Goal: Information Seeking & Learning: Learn about a topic

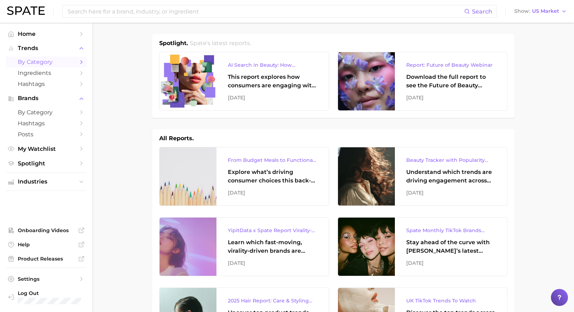
click at [57, 64] on span "by Category" at bounding box center [46, 62] width 57 height 7
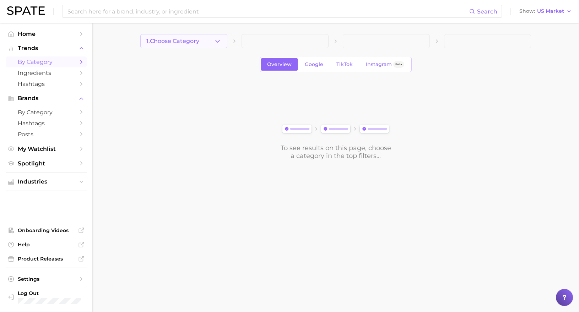
click at [193, 37] on button "1. Choose Category" at bounding box center [183, 41] width 87 height 14
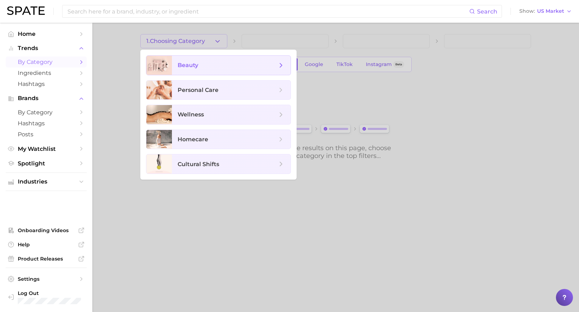
click at [199, 64] on span "beauty" at bounding box center [227, 65] width 99 height 8
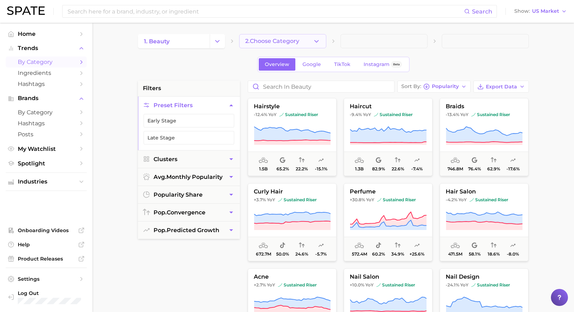
click at [285, 37] on button "2. Choose Category" at bounding box center [282, 41] width 87 height 14
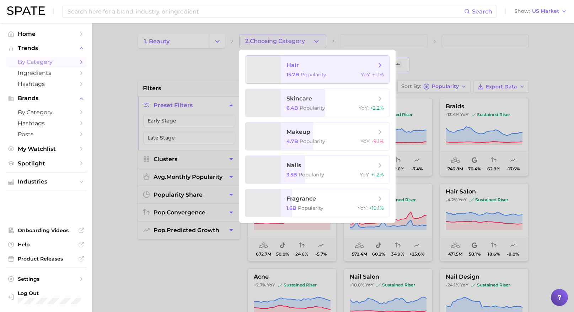
click at [296, 66] on span "hair" at bounding box center [292, 65] width 12 height 7
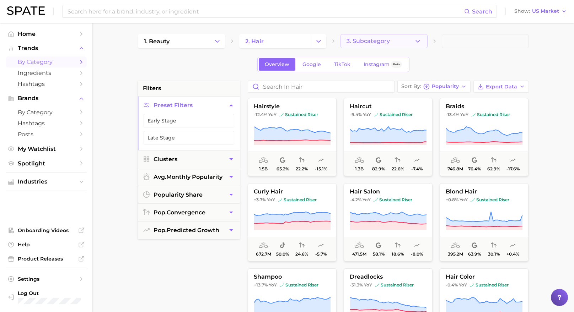
click at [388, 37] on button "3. Subcategory" at bounding box center [383, 41] width 87 height 14
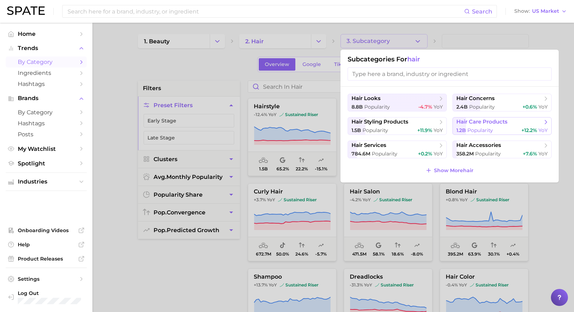
click at [503, 124] on span "hair care products" at bounding box center [481, 122] width 51 height 7
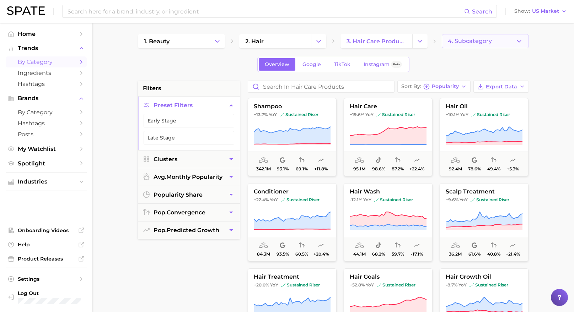
click at [471, 37] on button "4. Subcategory" at bounding box center [485, 41] width 87 height 14
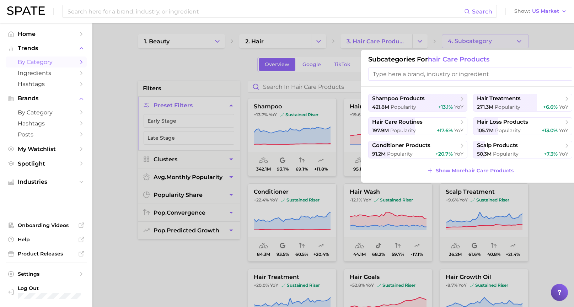
click at [229, 71] on div at bounding box center [287, 153] width 574 height 307
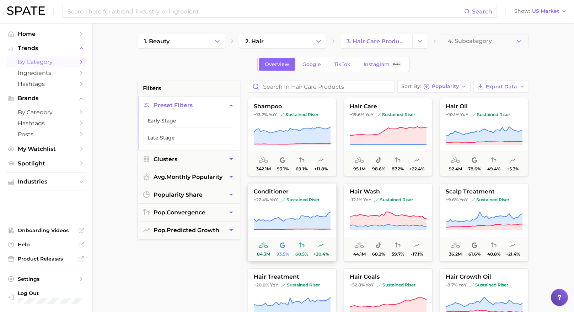
scroll to position [1, 0]
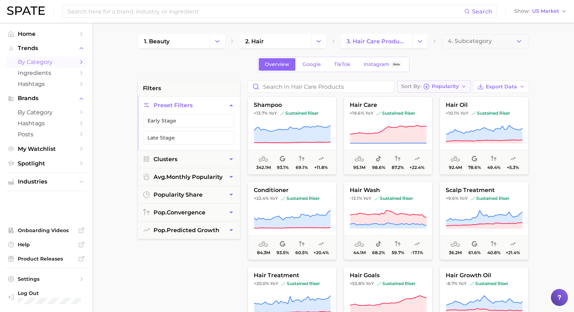
click at [445, 85] on span "Popularity" at bounding box center [445, 87] width 27 height 4
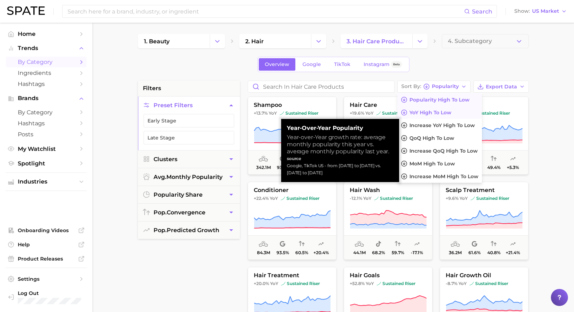
click at [441, 112] on span "YoY high to low" at bounding box center [430, 113] width 42 height 6
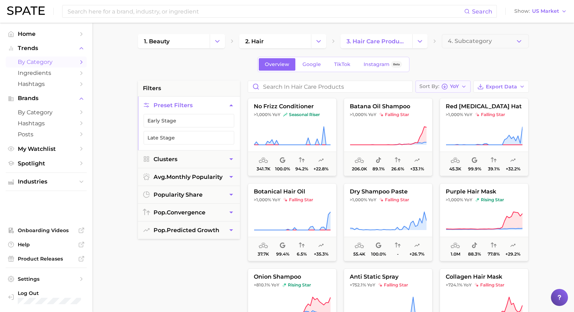
click at [439, 86] on span "Sort By" at bounding box center [429, 87] width 20 height 4
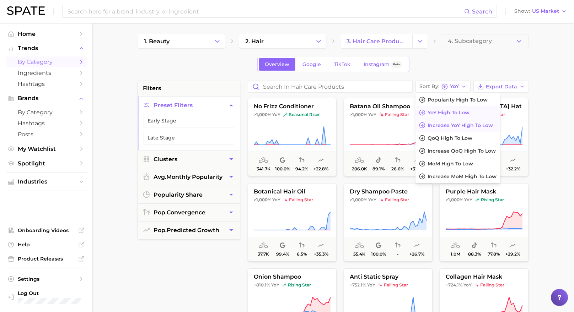
click at [442, 126] on span "Increase YoY high to low" at bounding box center [459, 126] width 65 height 6
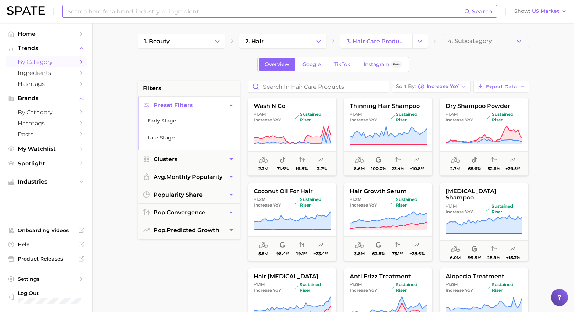
scroll to position [692, 0]
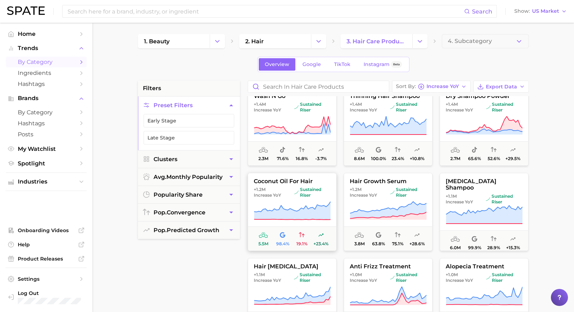
click at [292, 198] on span "+1.2m Increase YoY sustained riser" at bounding box center [292, 192] width 88 height 11
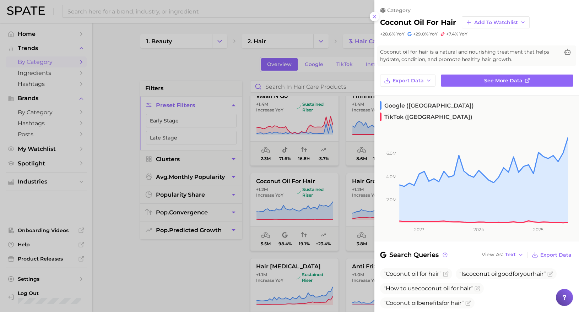
click at [209, 283] on div at bounding box center [289, 156] width 579 height 312
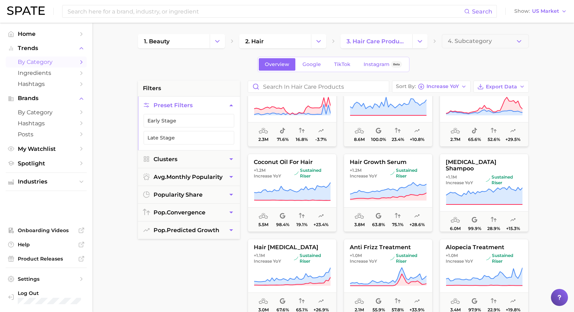
scroll to position [877, 0]
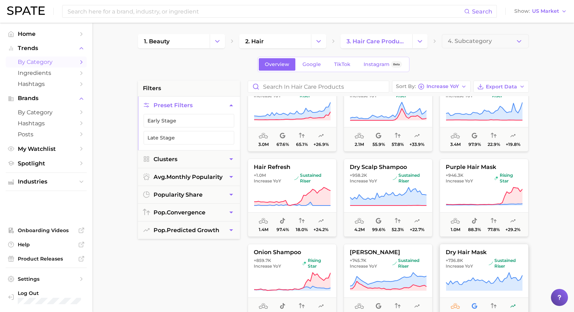
click at [473, 258] on span "+736.8k Increase YoY" at bounding box center [466, 263] width 40 height 11
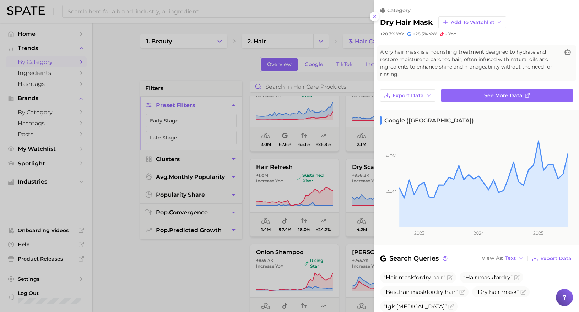
drag, startPoint x: 201, startPoint y: 259, endPoint x: 362, endPoint y: 250, distance: 161.5
click at [201, 259] on div at bounding box center [289, 156] width 579 height 312
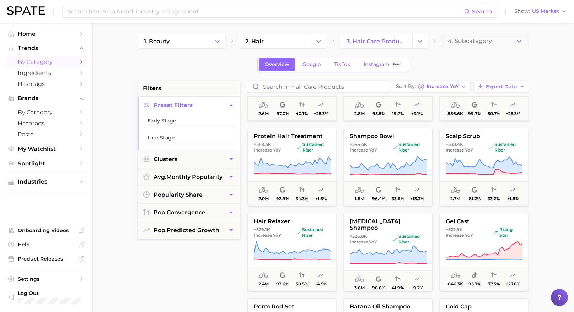
scroll to position [1335, 0]
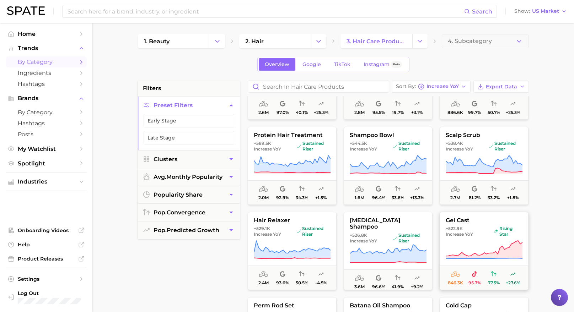
click at [500, 227] on span "rising star" at bounding box center [507, 231] width 29 height 11
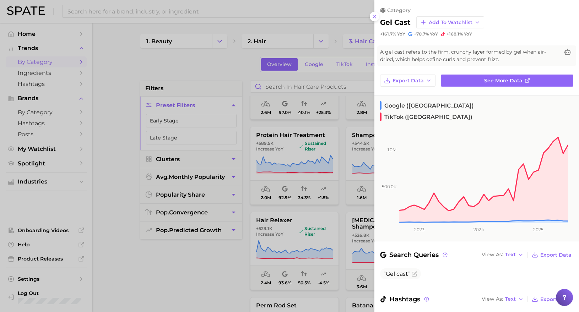
click at [184, 252] on div at bounding box center [289, 156] width 579 height 312
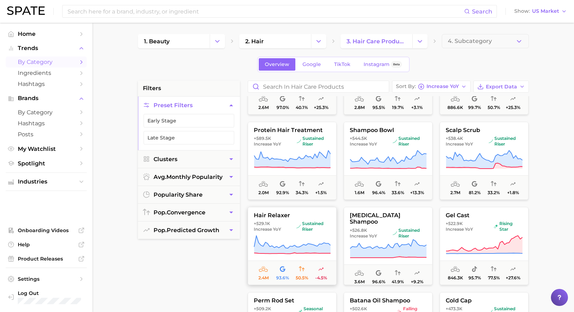
scroll to position [1422, 0]
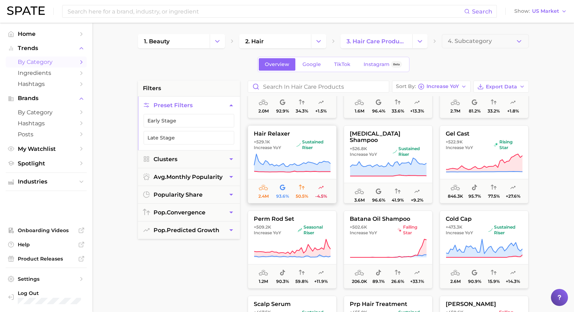
click at [300, 151] on button "hair relaxer +529.1k Increase YoY sustained riser 2.4m 93.6% 50.5% -4.5%" at bounding box center [292, 164] width 89 height 78
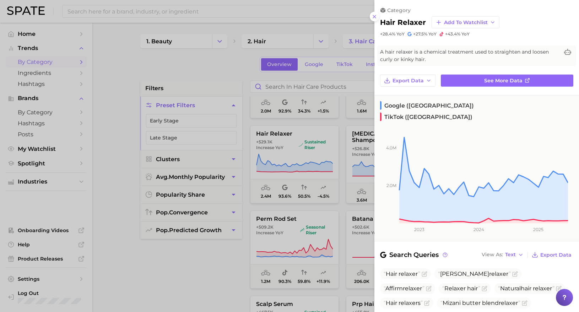
click at [204, 254] on div at bounding box center [289, 156] width 579 height 312
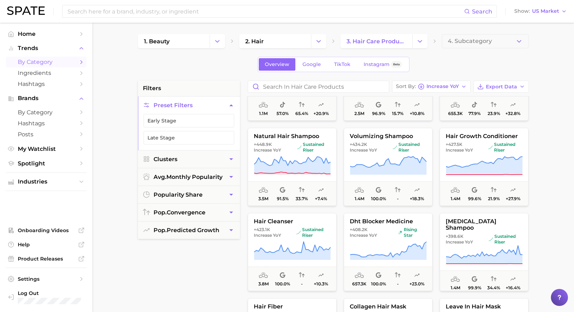
scroll to position [1676, 0]
click at [299, 241] on icon at bounding box center [292, 251] width 77 height 20
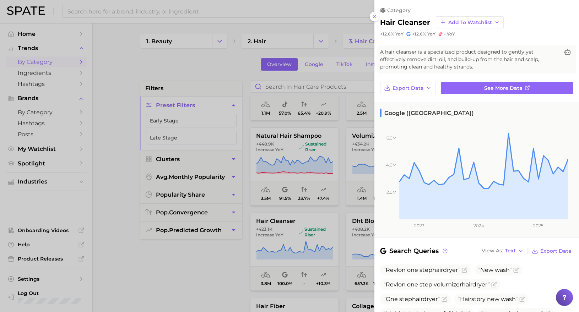
click at [207, 264] on div at bounding box center [289, 156] width 579 height 312
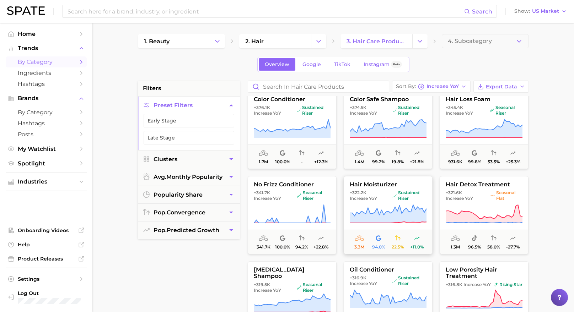
scroll to position [1970, 0]
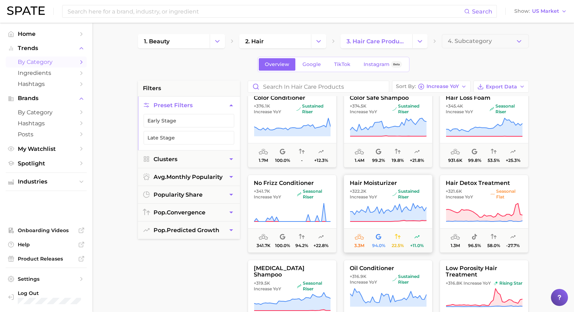
click at [379, 190] on span "+322.2k Increase YoY" at bounding box center [370, 194] width 40 height 11
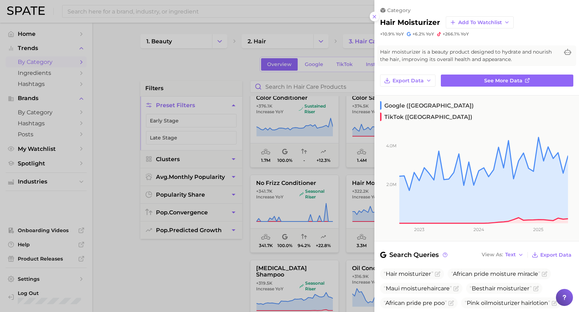
click at [377, 16] on icon at bounding box center [375, 17] width 6 height 6
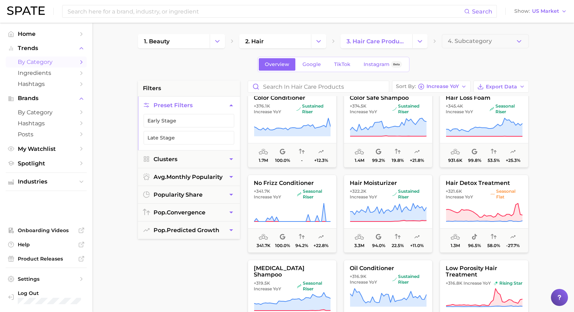
click at [189, 264] on div "filters Preset Filters Early Stage Late Stage Clusters avg. monthly popularity …" at bounding box center [189, 261] width 102 height 360
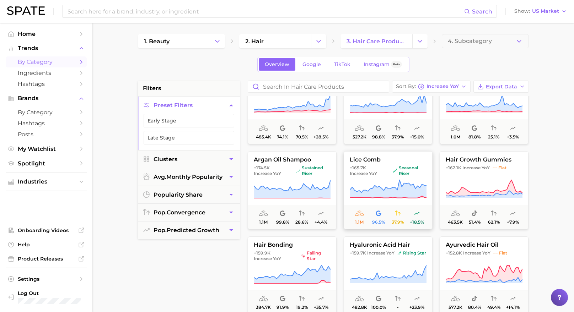
scroll to position [3053, 0]
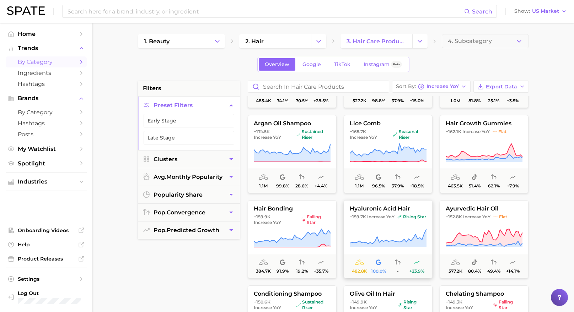
click at [406, 220] on span "rising star" at bounding box center [411, 217] width 29 height 6
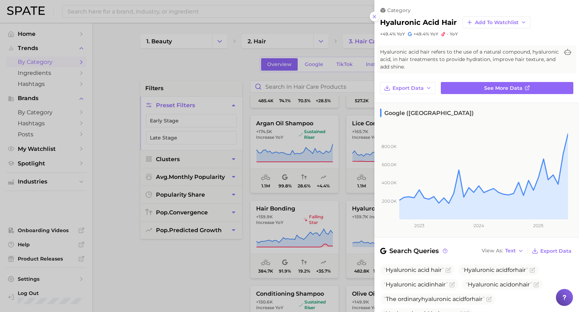
click at [235, 289] on div at bounding box center [289, 156] width 579 height 312
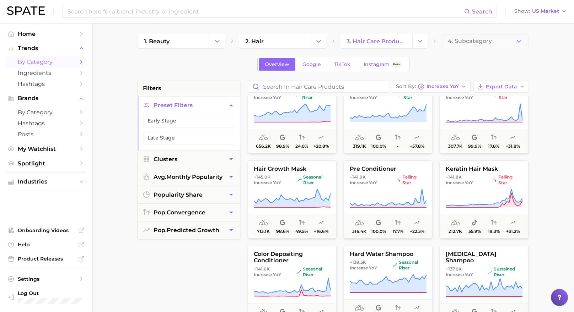
scroll to position [3264, 0]
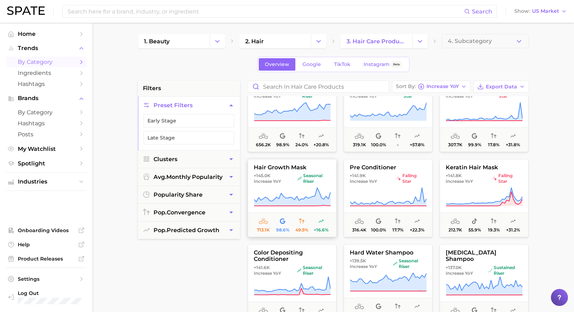
click at [285, 193] on icon at bounding box center [292, 197] width 77 height 20
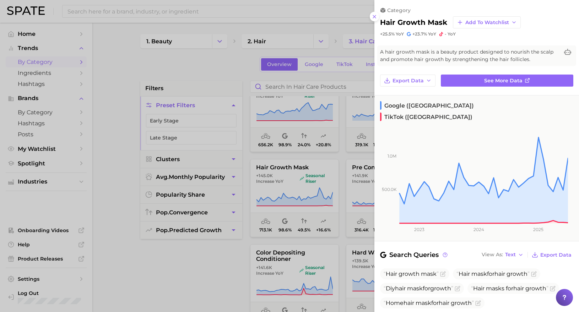
click at [214, 274] on div at bounding box center [289, 156] width 579 height 312
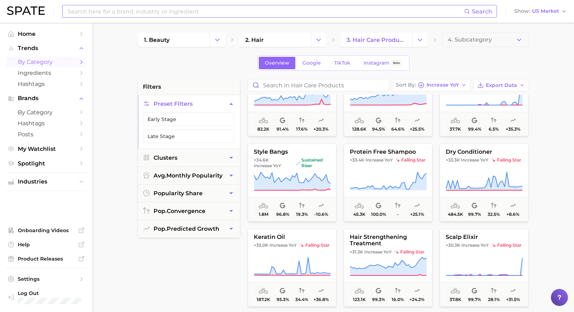
scroll to position [5923, 0]
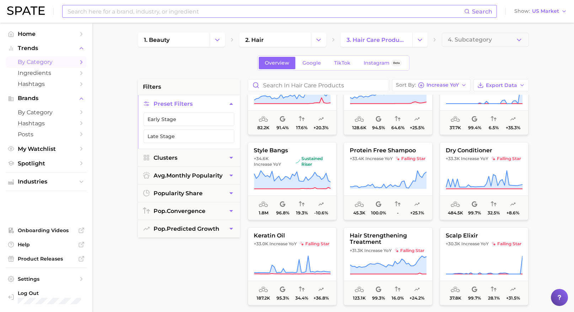
click at [218, 9] on input at bounding box center [265, 11] width 397 height 12
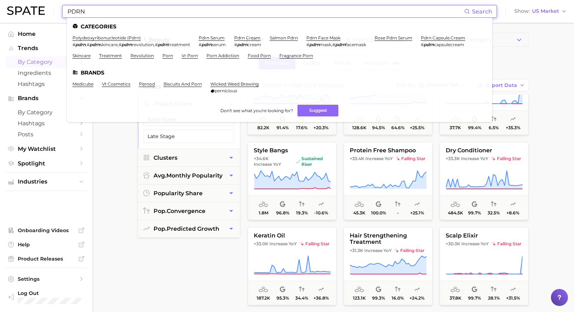
type input "PDRN"
click at [100, 39] on link "polydeoxyribonucleotide (pdrn)" at bounding box center [106, 37] width 68 height 5
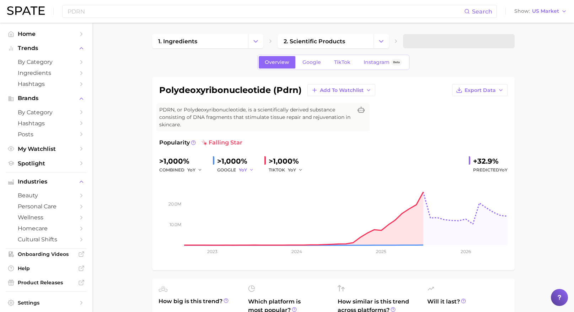
click at [244, 169] on span "YoY" at bounding box center [243, 170] width 8 height 6
click at [253, 201] on button "MoM" at bounding box center [278, 207] width 78 height 13
click at [247, 169] on span "MoM" at bounding box center [244, 170] width 11 height 6
click at [255, 185] on button "YoY" at bounding box center [278, 181] width 78 height 13
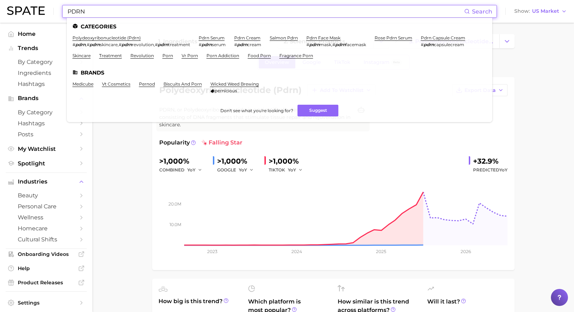
click at [234, 13] on input "PDRN" at bounding box center [265, 11] width 397 height 12
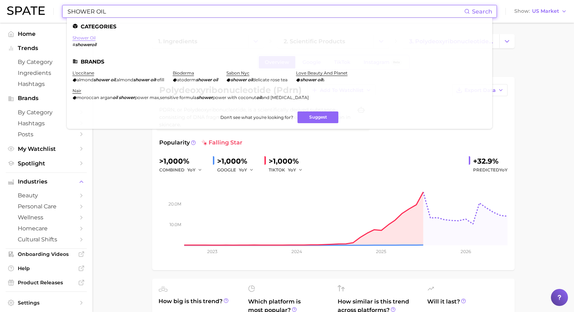
click at [91, 37] on link "shower oil" at bounding box center [83, 37] width 23 height 5
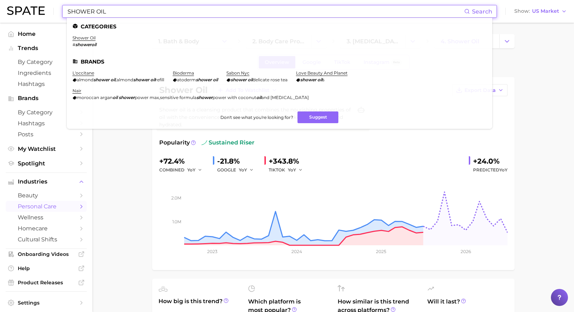
click at [296, 11] on input "SHOWER OIL" at bounding box center [265, 11] width 397 height 12
type input "SHOWER OI"
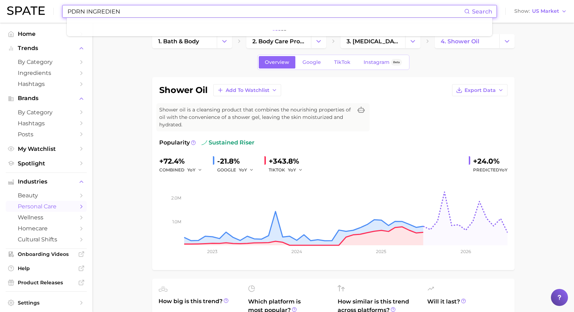
type input "PDRN INGREDIENT"
type input "PDRN"
drag, startPoint x: 406, startPoint y: 96, endPoint x: 368, endPoint y: 8, distance: 96.0
click at [406, 96] on div "shower oil Add to Watchlist Export Data" at bounding box center [333, 90] width 348 height 12
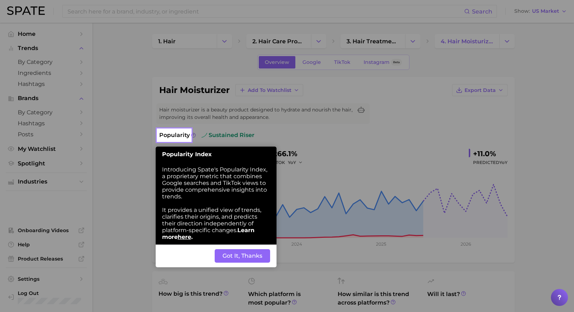
click at [250, 254] on button "Got It, Thanks" at bounding box center [242, 256] width 55 height 14
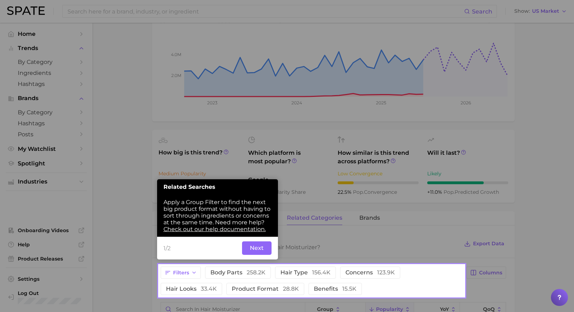
scroll to position [142, 0]
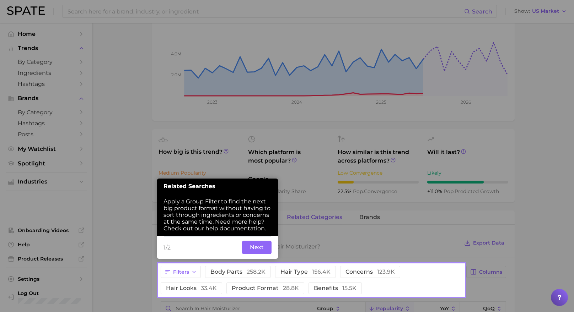
click at [260, 245] on button "Next" at bounding box center [256, 248] width 29 height 14
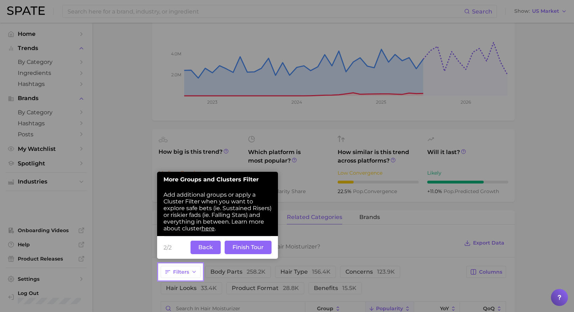
click at [248, 244] on button "Finish Tour" at bounding box center [248, 248] width 47 height 14
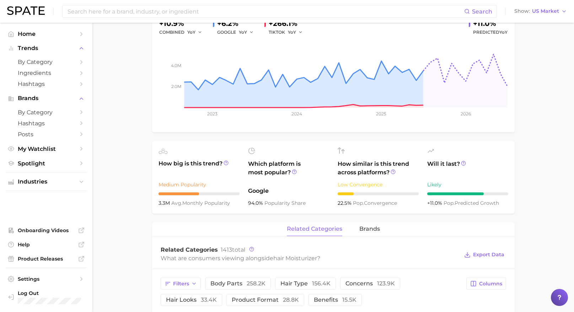
scroll to position [0, 0]
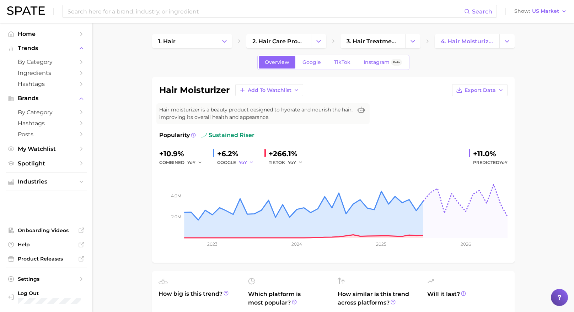
click at [251, 163] on polyline "button" at bounding box center [251, 162] width 2 height 1
click at [258, 197] on button "MoM" at bounding box center [278, 199] width 78 height 13
click at [312, 61] on span "Google" at bounding box center [311, 62] width 18 height 6
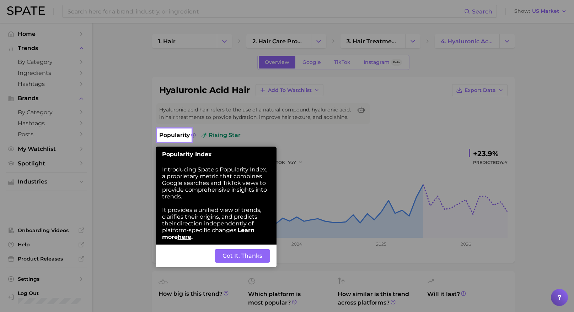
click at [258, 257] on button "Got It, Thanks" at bounding box center [242, 256] width 55 height 14
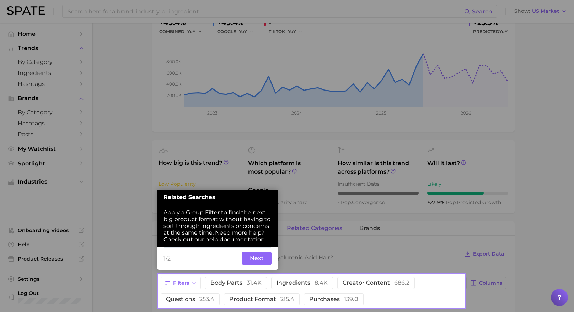
scroll to position [142, 0]
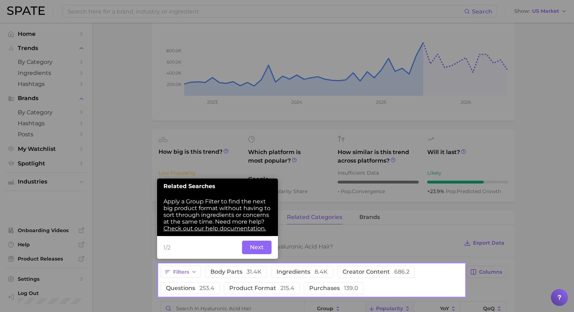
click at [254, 246] on button "Next" at bounding box center [256, 248] width 29 height 14
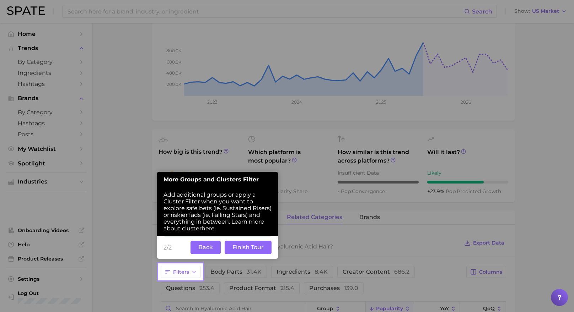
click at [251, 246] on button "Finish Tour" at bounding box center [248, 248] width 47 height 14
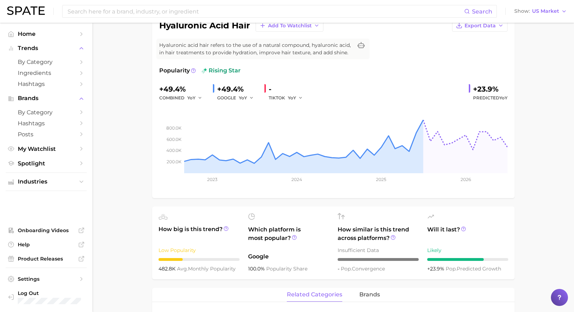
scroll to position [0, 0]
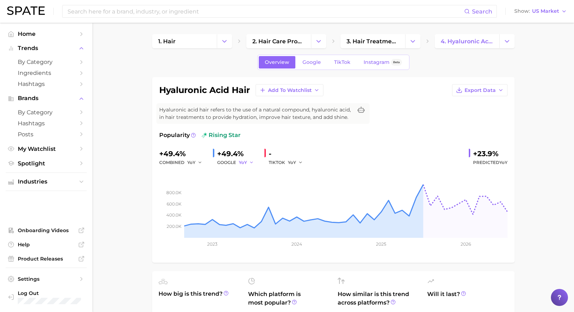
click at [251, 162] on icon "button" at bounding box center [251, 162] width 5 height 5
click at [256, 199] on button "MoM" at bounding box center [278, 199] width 78 height 13
drag, startPoint x: 219, startPoint y: 153, endPoint x: 265, endPoint y: 155, distance: 45.9
click at [264, 155] on div "+49.4% combined YoY +31.6% GOOGLE MoM - TIKTOK YoY +23.9% Predicted YoY" at bounding box center [333, 157] width 348 height 19
click at [236, 152] on div "+31.6%" at bounding box center [238, 153] width 42 height 11
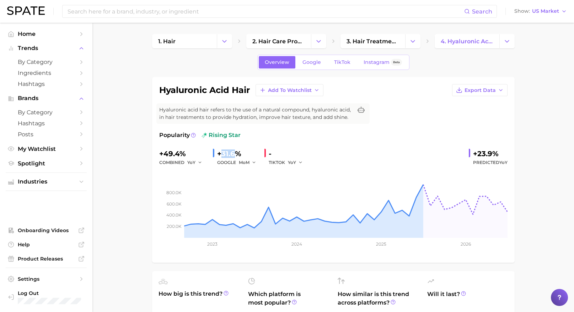
drag, startPoint x: 222, startPoint y: 152, endPoint x: 234, endPoint y: 154, distance: 11.8
click at [234, 154] on div "+31.6%" at bounding box center [238, 153] width 42 height 11
copy div "31.6"
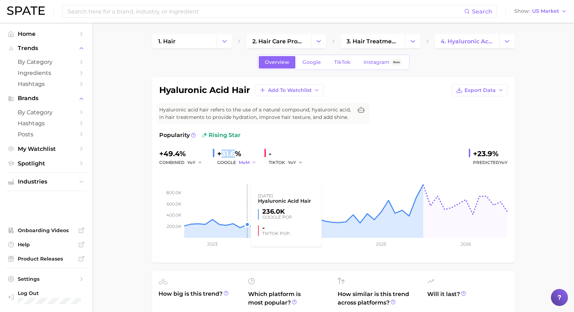
click at [247, 163] on span "MoM" at bounding box center [244, 163] width 11 height 6
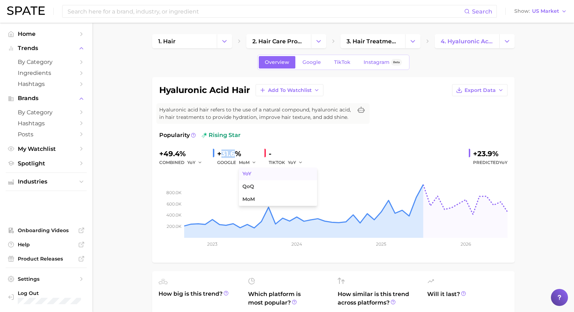
click at [254, 175] on button "YoY" at bounding box center [278, 174] width 78 height 13
drag, startPoint x: 222, startPoint y: 155, endPoint x: 238, endPoint y: 155, distance: 16.3
click at [238, 155] on div "+49.4%" at bounding box center [238, 153] width 42 height 11
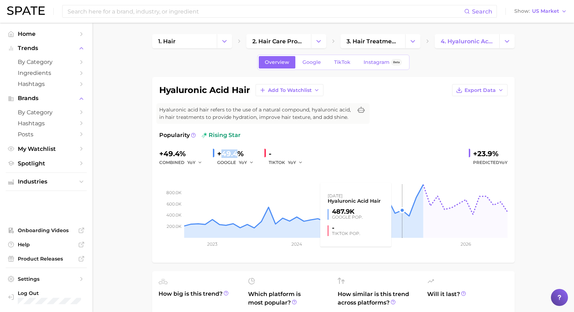
copy div "49.4"
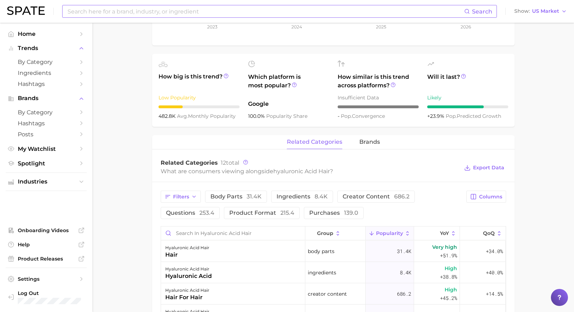
scroll to position [218, 0]
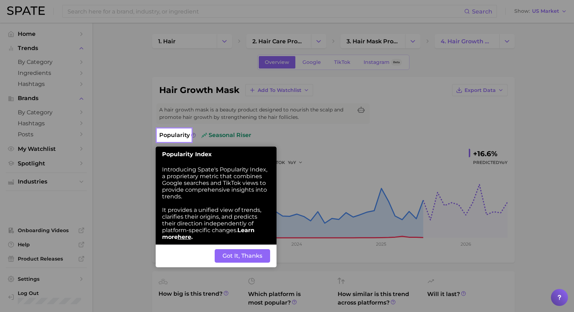
drag, startPoint x: 252, startPoint y: 258, endPoint x: 240, endPoint y: 249, distance: 14.4
click at [252, 258] on button "Got It, Thanks" at bounding box center [242, 256] width 55 height 14
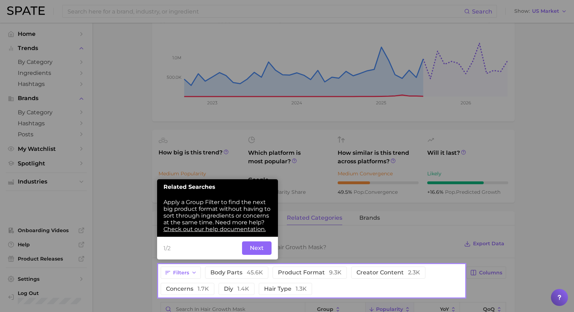
scroll to position [142, 0]
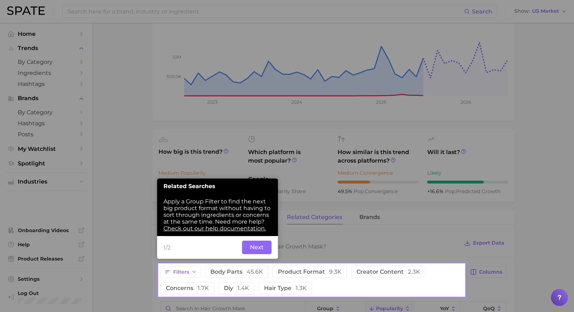
click at [264, 247] on button "Next" at bounding box center [256, 248] width 29 height 14
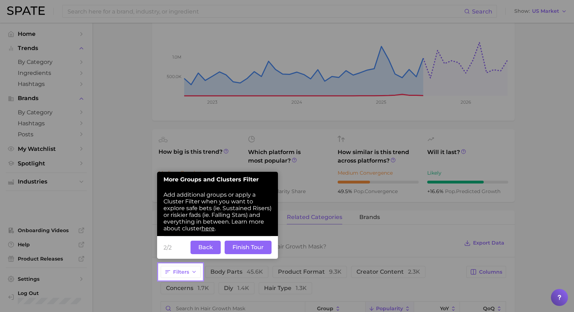
click at [262, 247] on button "Finish Tour" at bounding box center [248, 248] width 47 height 14
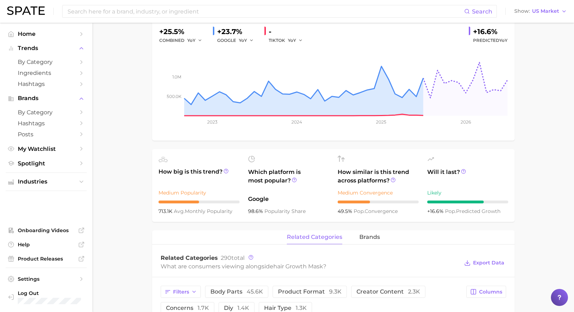
scroll to position [46, 0]
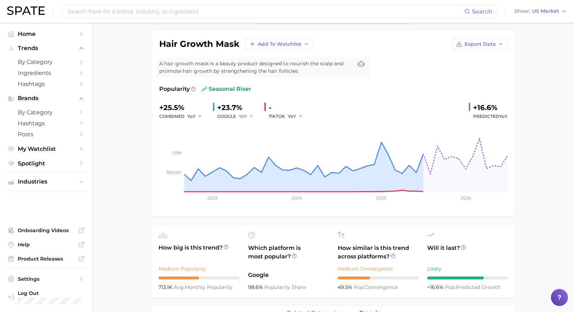
click at [248, 114] on button "YoY" at bounding box center [246, 116] width 15 height 9
click at [248, 154] on span "MoM" at bounding box center [248, 153] width 12 height 6
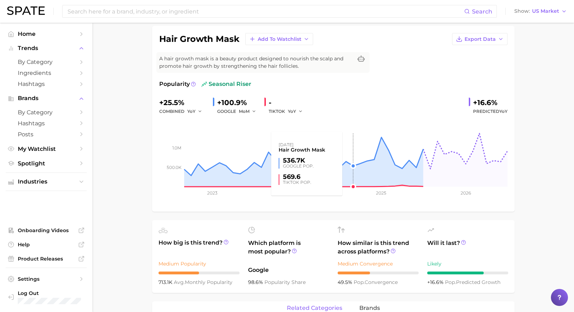
scroll to position [52, 0]
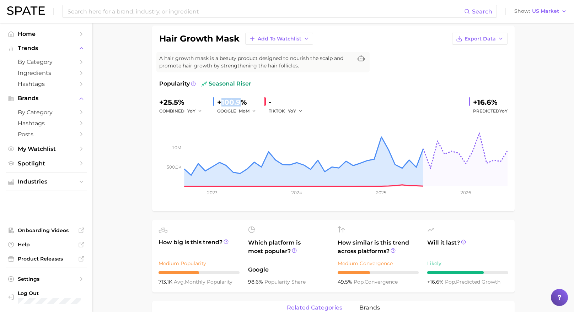
drag, startPoint x: 221, startPoint y: 102, endPoint x: 241, endPoint y: 102, distance: 20.3
click at [241, 102] on div "+100.9%" at bounding box center [238, 102] width 42 height 11
copy div "100.9"
click at [248, 111] on span "MoM" at bounding box center [244, 111] width 11 height 6
click at [252, 123] on button "YoY" at bounding box center [278, 122] width 78 height 13
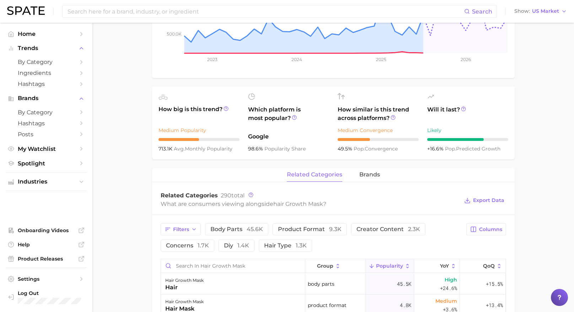
scroll to position [0, 0]
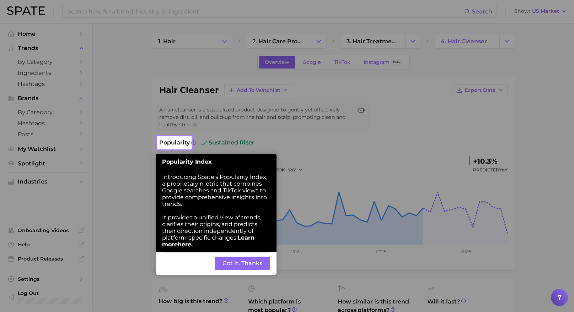
drag, startPoint x: 228, startPoint y: 260, endPoint x: 262, endPoint y: 148, distance: 117.6
click at [229, 260] on button "Got It, Thanks" at bounding box center [242, 264] width 55 height 14
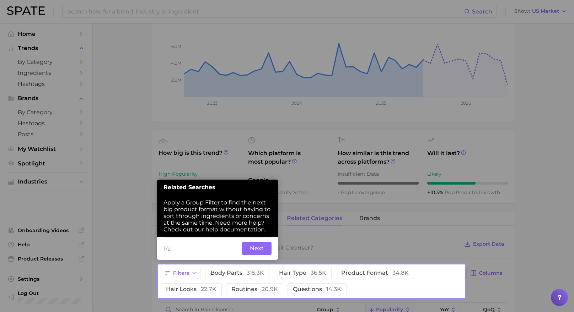
scroll to position [150, 0]
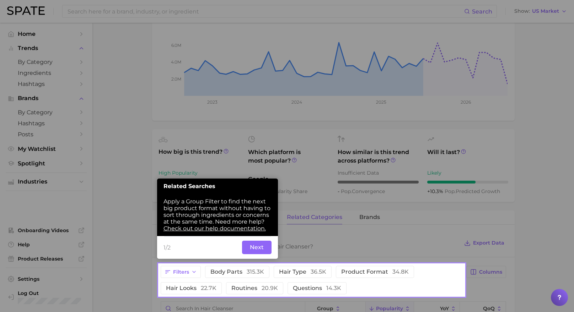
click at [251, 254] on div "1/2 Back Next" at bounding box center [217, 247] width 121 height 23
click at [254, 249] on button "Next" at bounding box center [256, 248] width 29 height 14
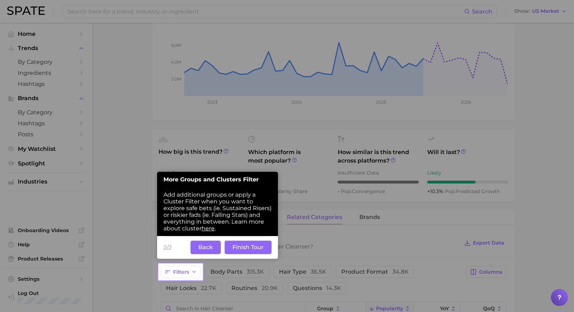
click at [252, 248] on button "Finish Tour" at bounding box center [248, 248] width 47 height 14
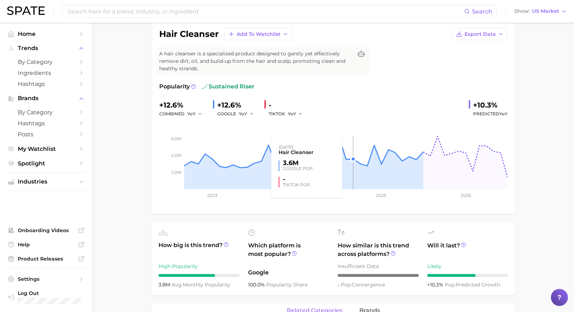
scroll to position [0, 0]
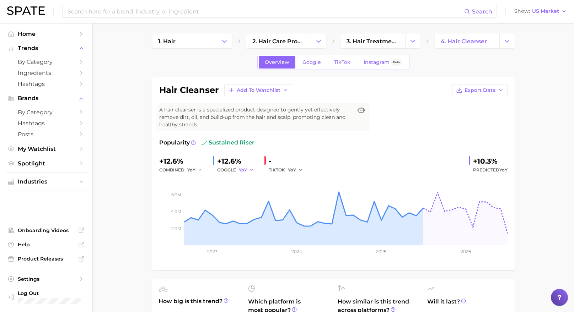
click at [242, 168] on span "YoY" at bounding box center [243, 170] width 8 height 6
click at [255, 204] on button "MoM" at bounding box center [278, 207] width 78 height 13
click at [227, 170] on div "GOOGLE MoM" at bounding box center [238, 170] width 42 height 9
click at [239, 169] on span "MoM" at bounding box center [244, 170] width 11 height 6
drag, startPoint x: 259, startPoint y: 181, endPoint x: 239, endPoint y: 175, distance: 20.2
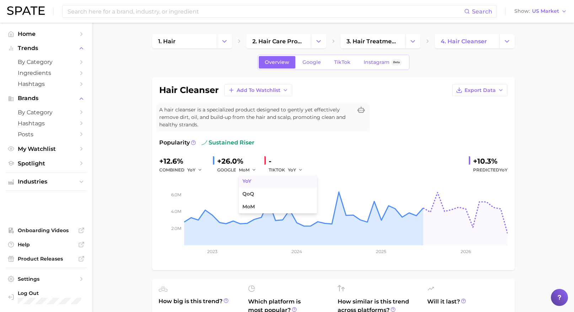
click at [258, 181] on button "YoY" at bounding box center [278, 181] width 78 height 13
click at [311, 68] on link "Google" at bounding box center [311, 62] width 31 height 12
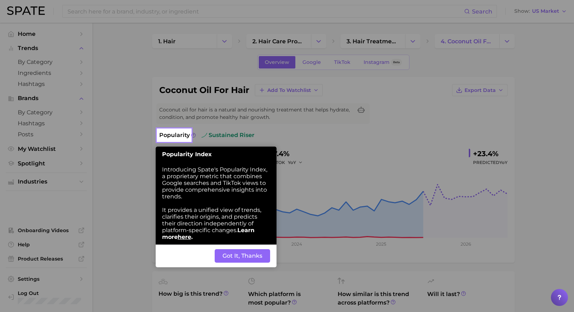
click at [249, 259] on button "Got It, Thanks" at bounding box center [242, 256] width 55 height 14
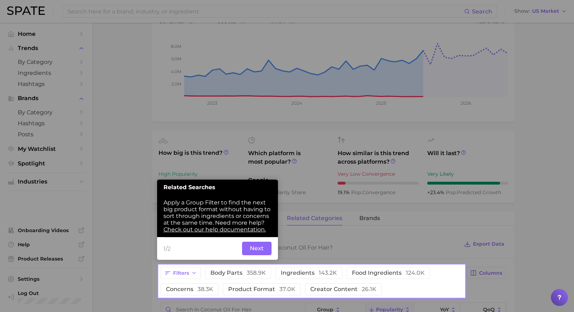
scroll to position [142, 0]
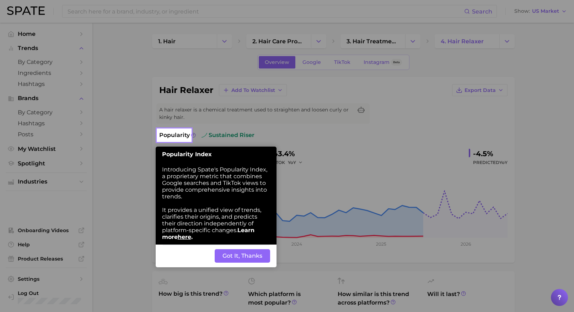
click at [239, 258] on button "Got It, Thanks" at bounding box center [242, 256] width 55 height 14
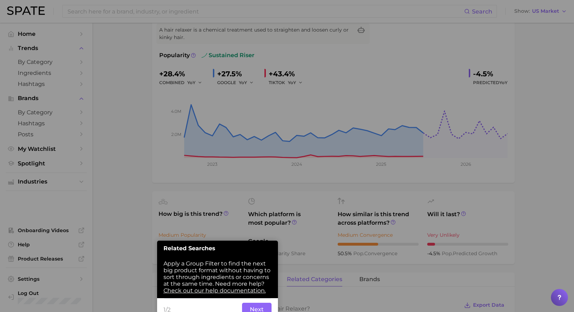
scroll to position [45, 0]
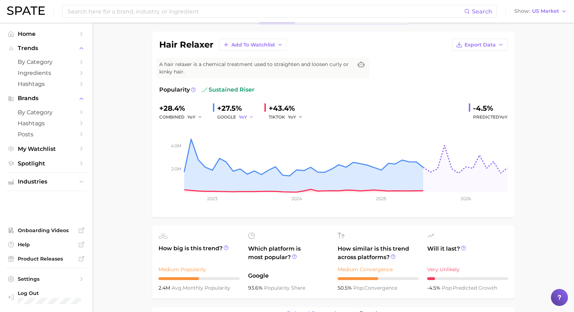
click at [250, 115] on icon "button" at bounding box center [251, 117] width 5 height 5
click at [262, 155] on button "MoM" at bounding box center [278, 154] width 78 height 13
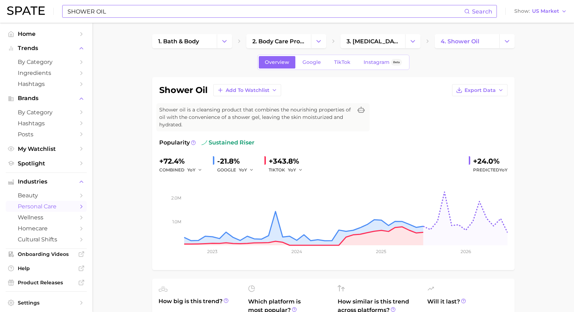
click at [236, 11] on input "SHOWER OIL" at bounding box center [265, 11] width 397 height 12
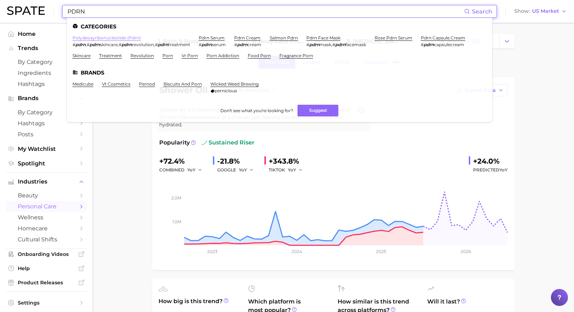
type input "PDRN"
click at [114, 36] on link "polydeoxyribonucleotide (pdrn)" at bounding box center [106, 37] width 68 height 5
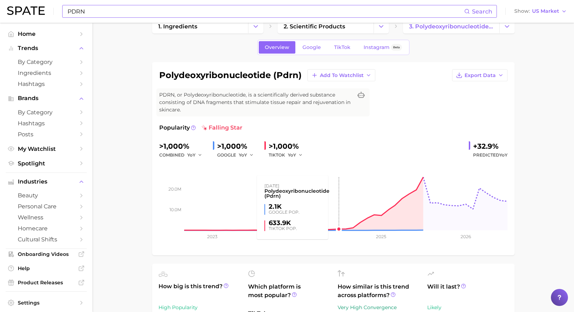
scroll to position [16, 0]
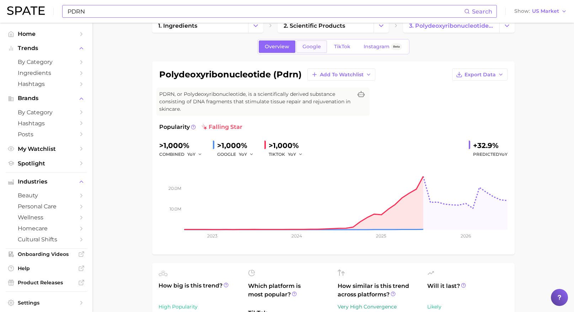
click at [309, 52] on link "Google" at bounding box center [311, 47] width 31 height 12
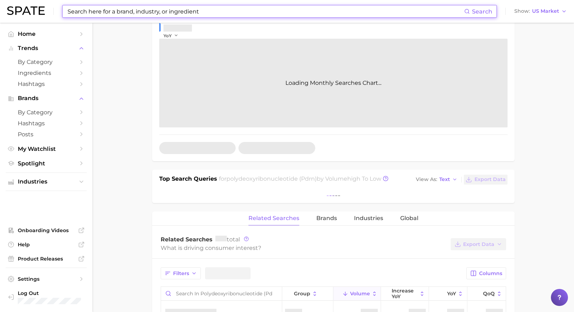
scroll to position [185, 0]
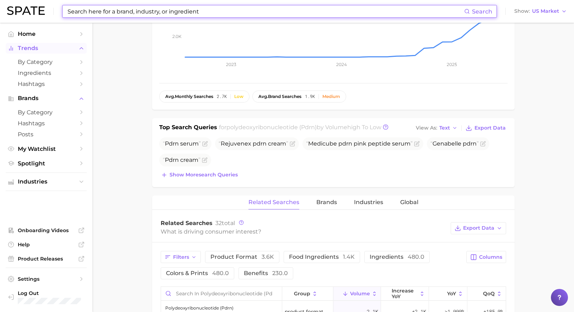
click at [33, 50] on span "Trends" at bounding box center [46, 48] width 57 height 6
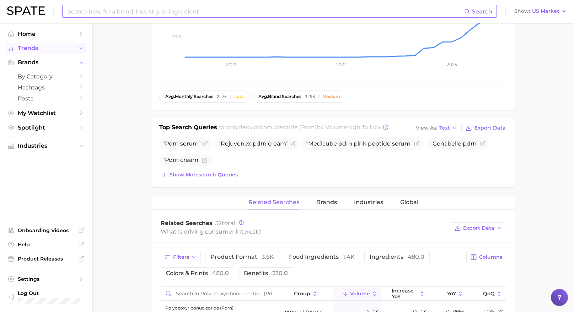
click at [33, 47] on span "Trends" at bounding box center [46, 48] width 57 height 6
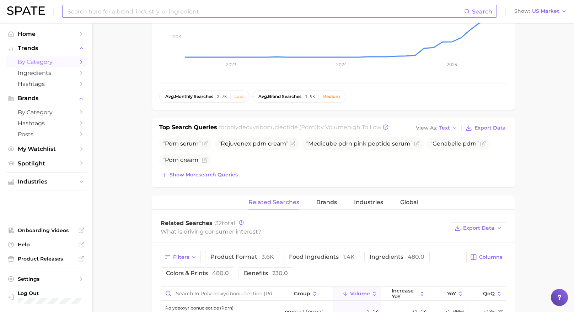
click at [45, 62] on span "by Category" at bounding box center [46, 62] width 57 height 7
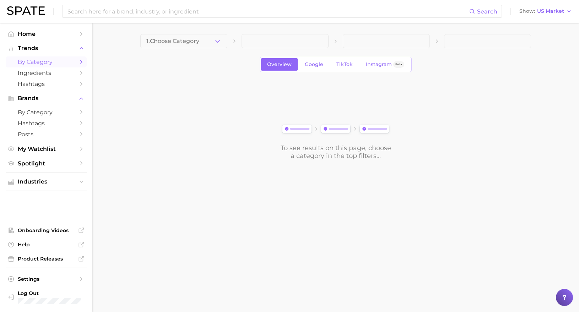
click at [215, 41] on icon "button" at bounding box center [217, 41] width 7 height 7
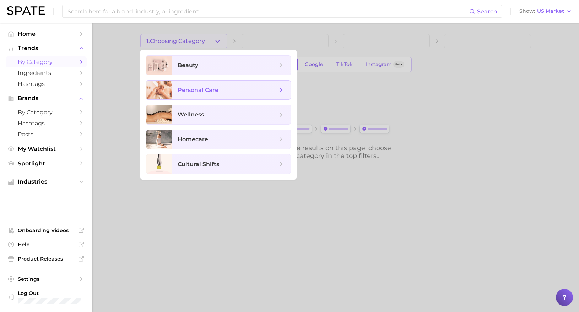
click at [206, 90] on span "personal care" at bounding box center [198, 90] width 41 height 7
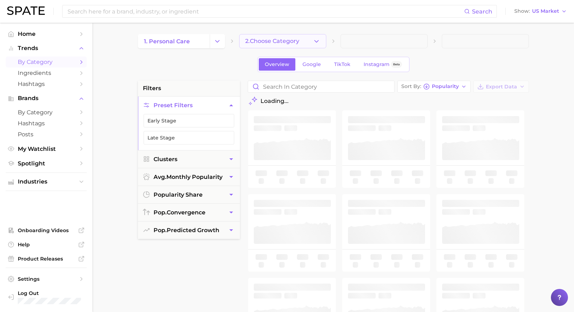
click at [271, 44] on span "2. Choose Category" at bounding box center [272, 41] width 54 height 6
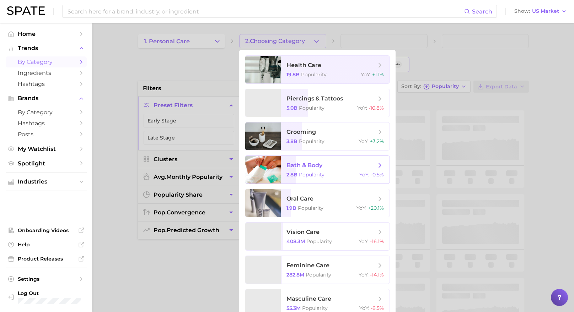
click at [324, 171] on span "bath & body 2.8b Popularity YoY : -0.5%" at bounding box center [335, 170] width 109 height 28
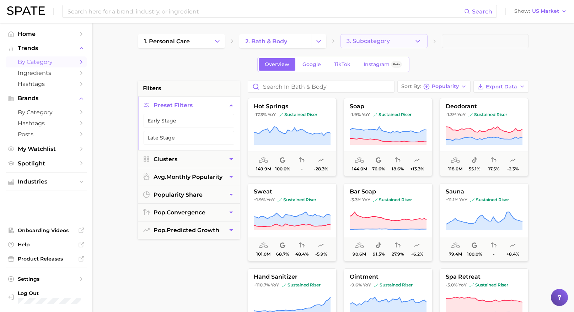
click at [407, 42] on button "3. Subcategory" at bounding box center [383, 41] width 87 height 14
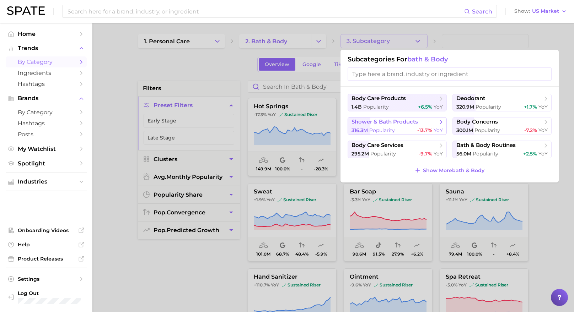
click at [399, 123] on span "shower & bath products" at bounding box center [384, 122] width 66 height 7
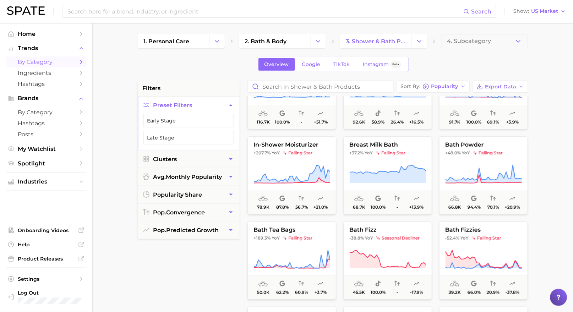
scroll to position [1192, 0]
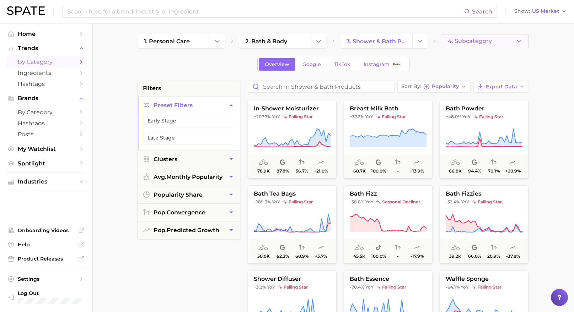
click at [469, 41] on span "4. Subcategory" at bounding box center [470, 41] width 44 height 6
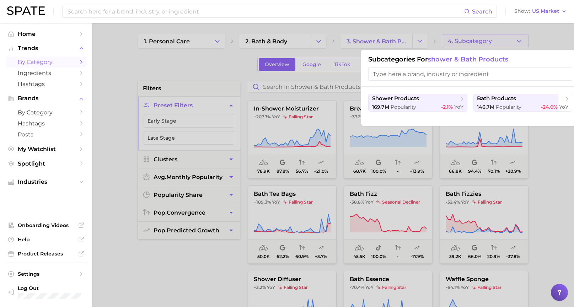
click at [201, 59] on div at bounding box center [287, 153] width 574 height 307
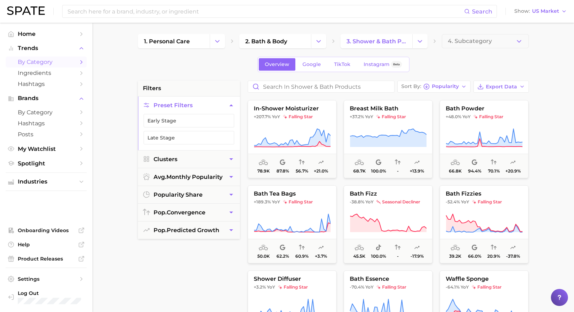
click at [220, 42] on icon "Change Category" at bounding box center [217, 41] width 7 height 7
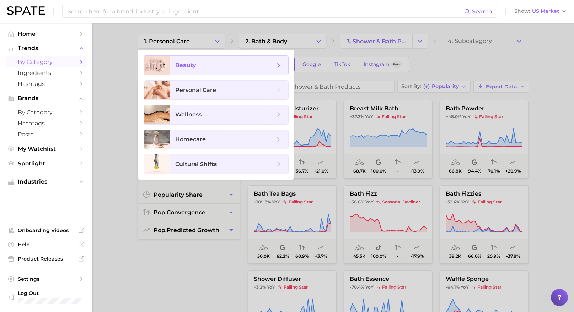
click at [210, 69] on span "beauty" at bounding box center [228, 65] width 119 height 19
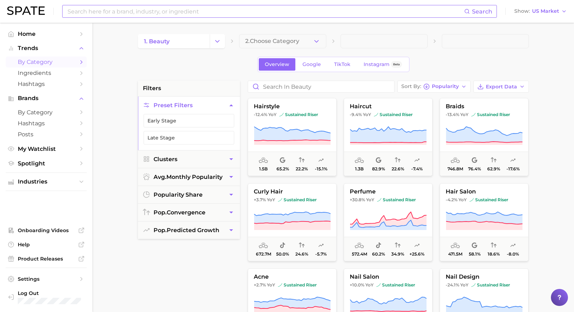
click at [230, 11] on input at bounding box center [265, 11] width 397 height 12
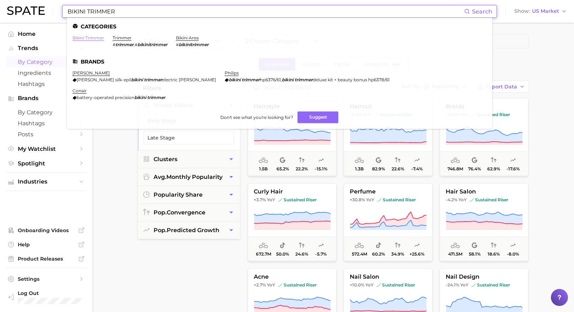
type input "BIKINI TRIMMER"
click at [94, 39] on link "bikini trimmer" at bounding box center [88, 37] width 32 height 5
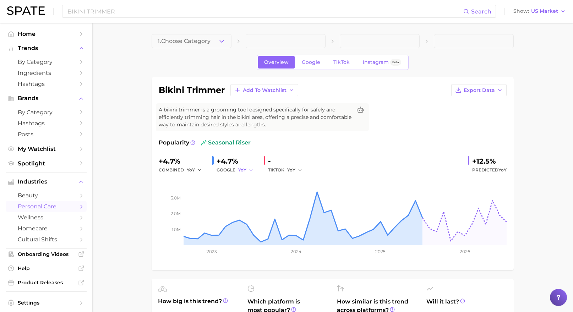
click at [238, 169] on span "YoY" at bounding box center [242, 170] width 8 height 6
click at [254, 204] on span "MoM" at bounding box center [248, 207] width 12 height 6
click at [243, 168] on span "MoM" at bounding box center [243, 170] width 11 height 6
click at [267, 182] on button "YoY" at bounding box center [277, 181] width 78 height 13
click at [307, 63] on span "Google" at bounding box center [311, 62] width 18 height 6
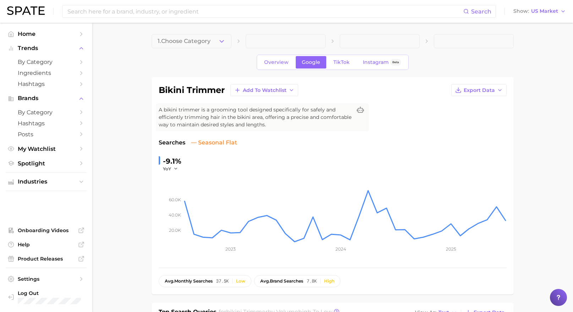
click at [174, 163] on div "-9.1%" at bounding box center [173, 161] width 20 height 11
click at [338, 66] on link "TikTok" at bounding box center [342, 62] width 28 height 12
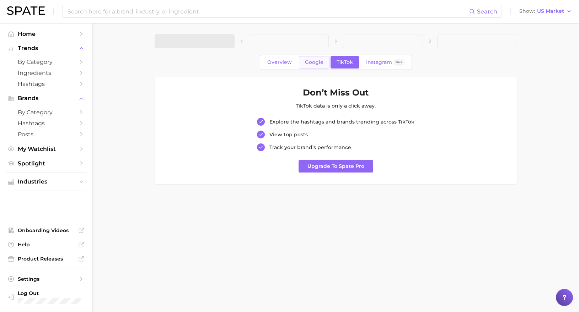
click at [302, 65] on link "Google" at bounding box center [314, 62] width 31 height 12
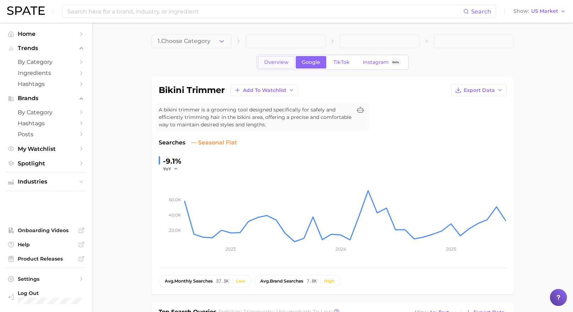
click at [280, 68] on link "Overview" at bounding box center [276, 62] width 37 height 12
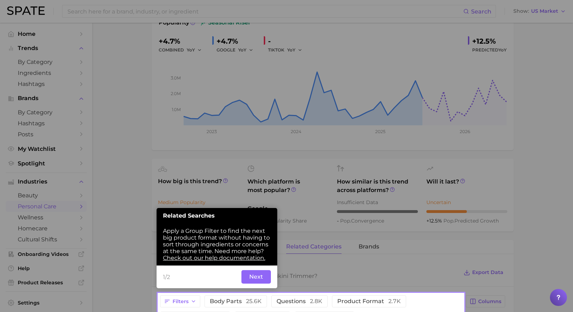
scroll to position [21, 0]
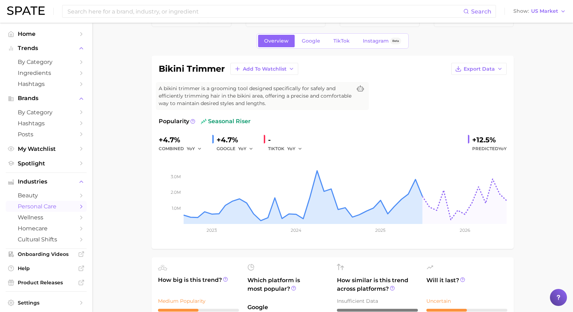
click at [305, 148] on div "YoY" at bounding box center [297, 149] width 20 height 9
click at [300, 148] on icon "button" at bounding box center [300, 148] width 5 height 5
click at [306, 163] on button "YoY" at bounding box center [326, 160] width 78 height 13
click at [302, 149] on icon "button" at bounding box center [300, 148] width 5 height 5
click at [309, 182] on button "MoM" at bounding box center [326, 185] width 78 height 13
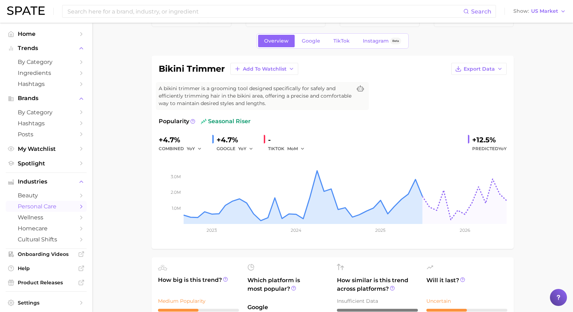
click at [323, 142] on div "+4.7% combined YoY +4.7% GOOGLE YoY - TIKTOK MoM +12.5% Predicted YoY" at bounding box center [333, 143] width 348 height 19
click at [255, 4] on div "Search Show US Market" at bounding box center [286, 11] width 559 height 23
click at [254, 11] on input at bounding box center [265, 11] width 397 height 12
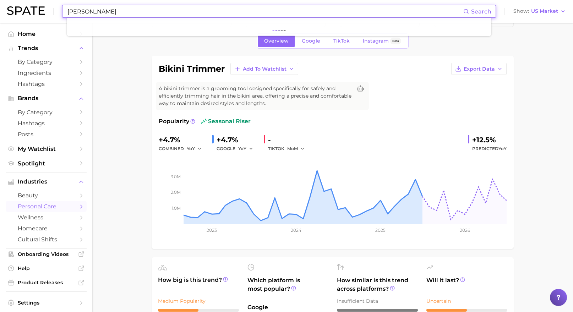
type input "J"
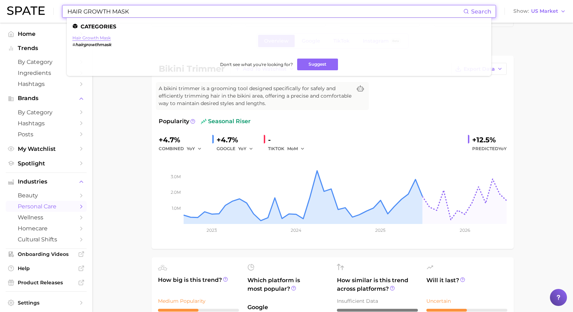
type input "HAIR GROWTH MASK"
click at [108, 39] on link "hair growth mask" at bounding box center [91, 37] width 38 height 5
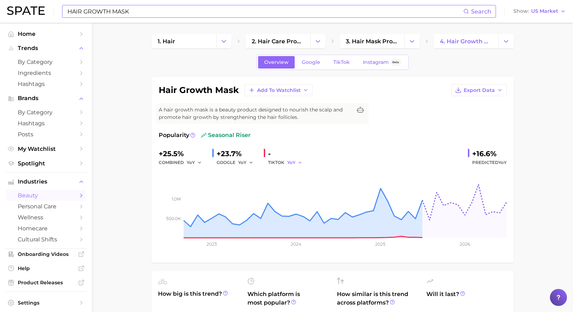
click at [293, 163] on span "YoY" at bounding box center [291, 163] width 8 height 6
click at [302, 203] on button "MoM" at bounding box center [326, 199] width 78 height 13
click at [296, 163] on span "MoM" at bounding box center [292, 163] width 11 height 6
click at [309, 190] on button "QoQ" at bounding box center [326, 186] width 78 height 13
click at [298, 161] on button "QoQ" at bounding box center [295, 162] width 17 height 9
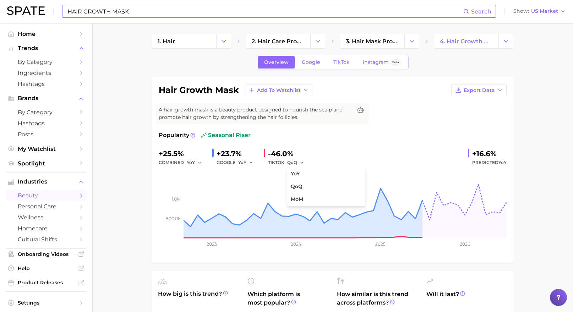
click at [177, 16] on input "HAIR GROWTH MASK" at bounding box center [265, 11] width 397 height 12
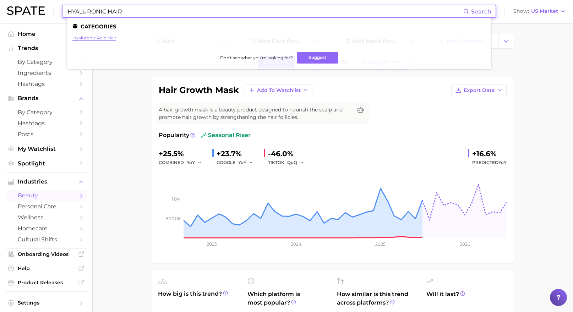
type input "HYALURONIC HAIR"
click at [108, 37] on link "hyaluronic acid hair" at bounding box center [94, 37] width 44 height 5
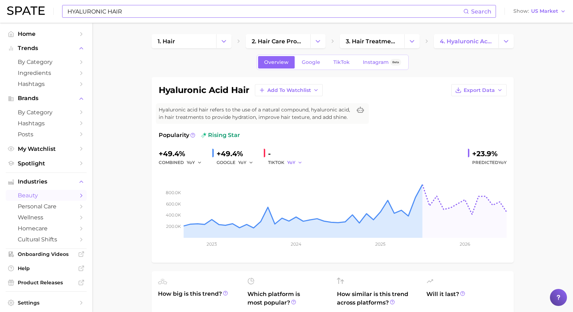
click at [294, 162] on span "YoY" at bounding box center [291, 163] width 8 height 6
click at [307, 198] on button "MoM" at bounding box center [326, 199] width 78 height 13
click at [295, 160] on span "MoM" at bounding box center [292, 163] width 11 height 6
click at [306, 183] on button "QoQ" at bounding box center [326, 186] width 78 height 13
click at [300, 161] on icon "button" at bounding box center [301, 162] width 5 height 5
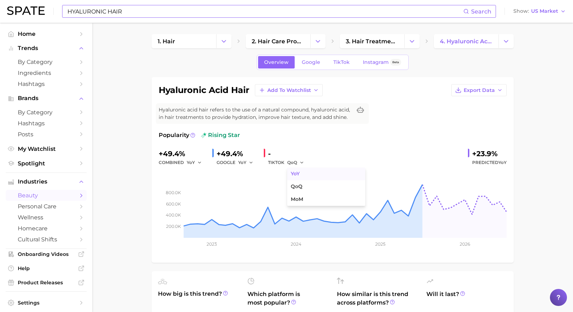
click at [318, 175] on button "YoY" at bounding box center [326, 174] width 78 height 13
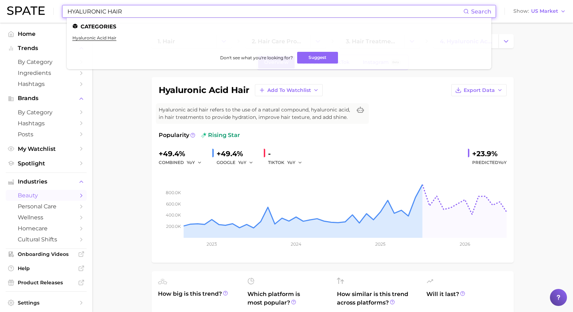
click at [195, 15] on input "HYALURONIC HAIR" at bounding box center [265, 11] width 397 height 12
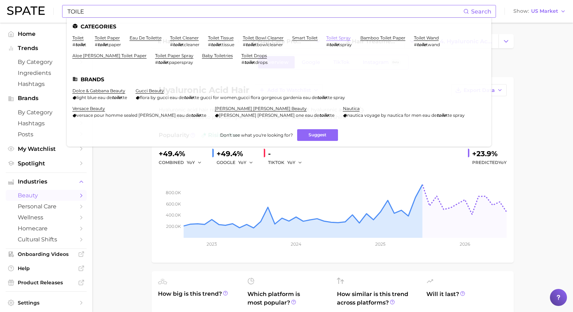
click at [348, 37] on link "toilet spray" at bounding box center [338, 37] width 25 height 5
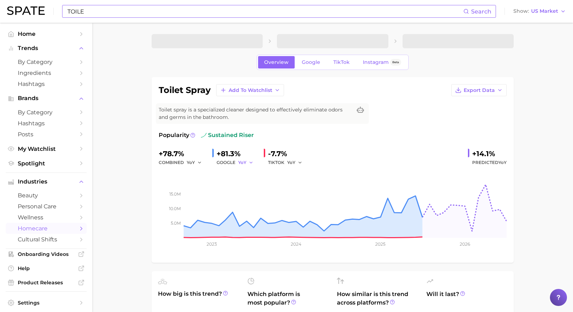
click at [244, 161] on span "YoY" at bounding box center [242, 163] width 8 height 6
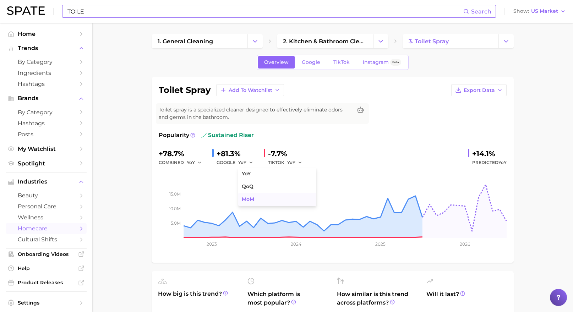
click at [250, 196] on span "MoM" at bounding box center [248, 199] width 12 height 6
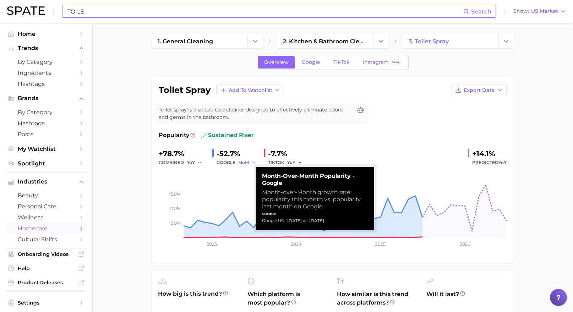
click at [254, 162] on icon "button" at bounding box center [253, 162] width 5 height 5
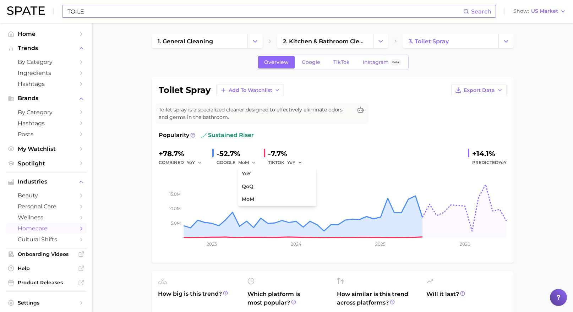
click at [306, 134] on div "Popularity sustained riser" at bounding box center [333, 135] width 348 height 9
click at [175, 16] on input "TOILE" at bounding box center [265, 11] width 397 height 12
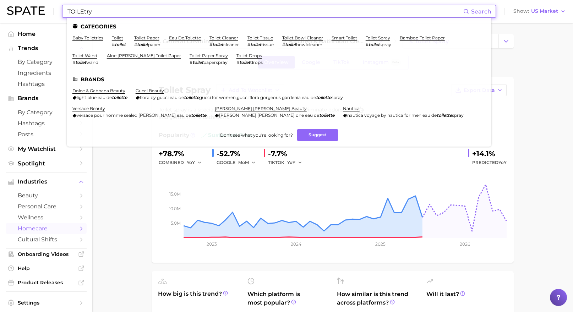
type input "TOILEtry"
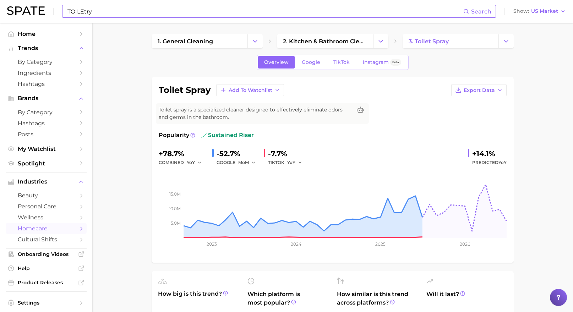
click at [215, 6] on input "TOILEtry" at bounding box center [265, 11] width 397 height 12
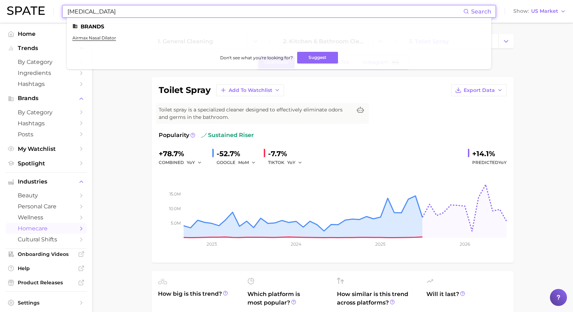
type input "[MEDICAL_DATA]"
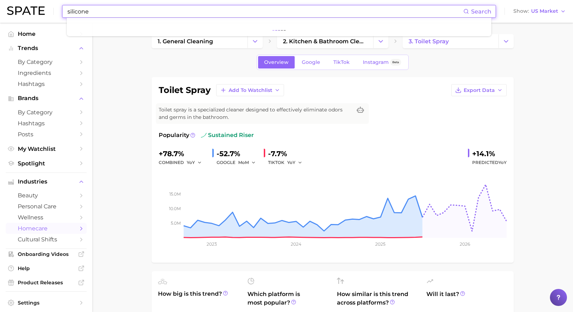
type input "silicone"
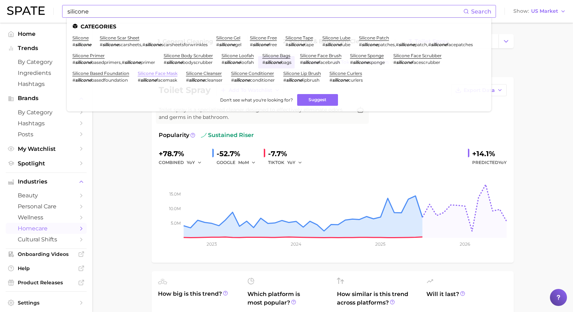
click at [178, 73] on link "silicone face mask" at bounding box center [158, 73] width 40 height 5
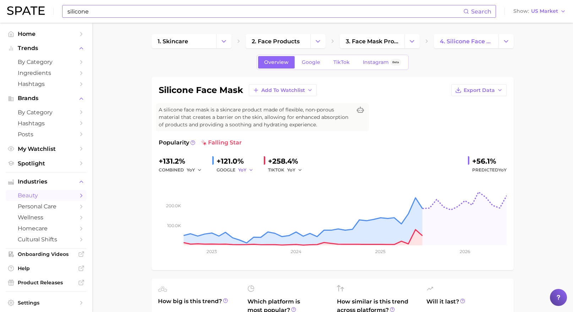
click at [244, 168] on span "YoY" at bounding box center [242, 170] width 8 height 6
click at [269, 209] on button "MoM" at bounding box center [277, 207] width 78 height 13
click at [242, 169] on span "MoM" at bounding box center [243, 170] width 11 height 6
click at [255, 179] on button "YoY" at bounding box center [277, 181] width 78 height 13
drag, startPoint x: 220, startPoint y: 160, endPoint x: 230, endPoint y: 162, distance: 10.3
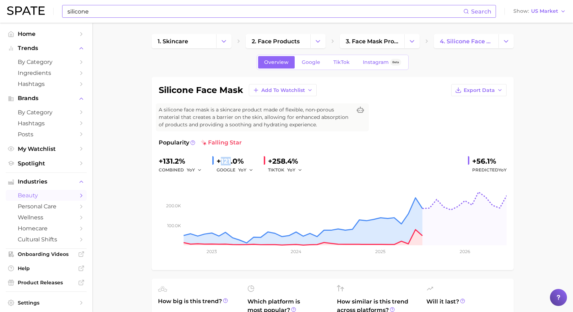
click at [230, 162] on div "+121.0%" at bounding box center [238, 161] width 42 height 11
copy div "121"
click at [247, 167] on button "YoY" at bounding box center [245, 170] width 15 height 9
click at [266, 206] on button "MoM" at bounding box center [277, 207] width 78 height 13
drag, startPoint x: 273, startPoint y: 160, endPoint x: 292, endPoint y: 161, distance: 19.6
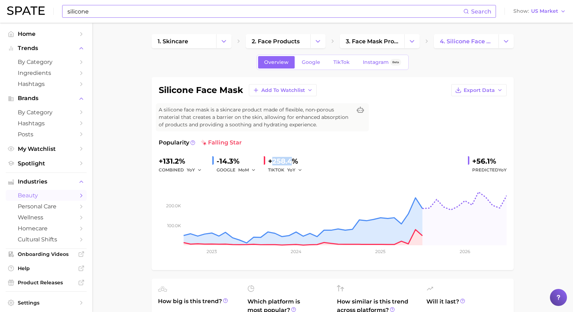
click at [292, 161] on div "+258.4%" at bounding box center [287, 161] width 39 height 11
copy div "258.4"
click at [311, 59] on span "Google" at bounding box center [311, 62] width 18 height 6
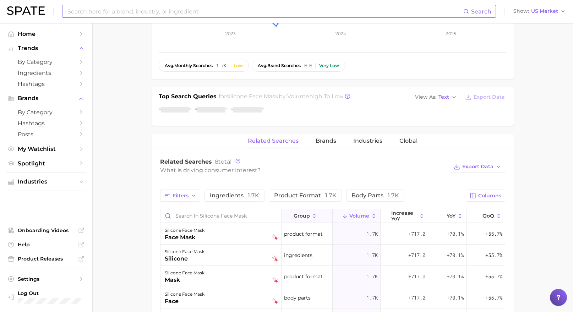
scroll to position [243, 0]
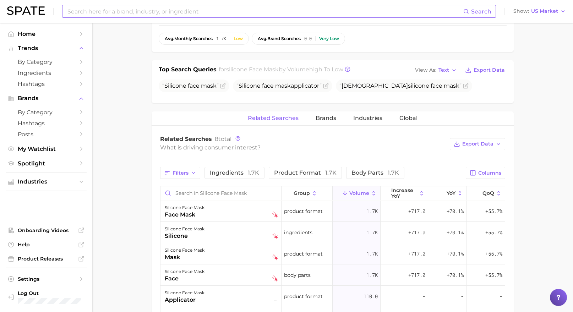
click at [205, 11] on input at bounding box center [265, 11] width 397 height 12
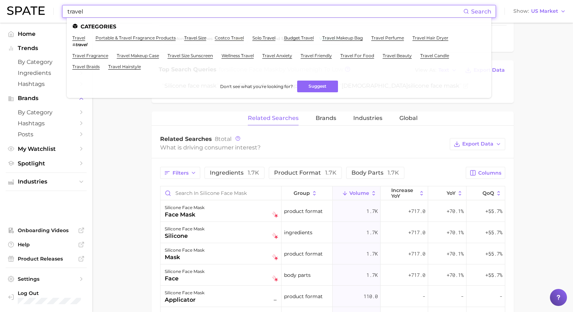
type input "travel"
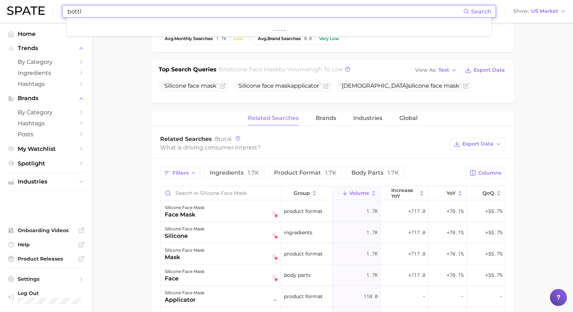
type input "bottle"
type input "travel bottle"
type input "silicone"
